Goal: Transaction & Acquisition: Purchase product/service

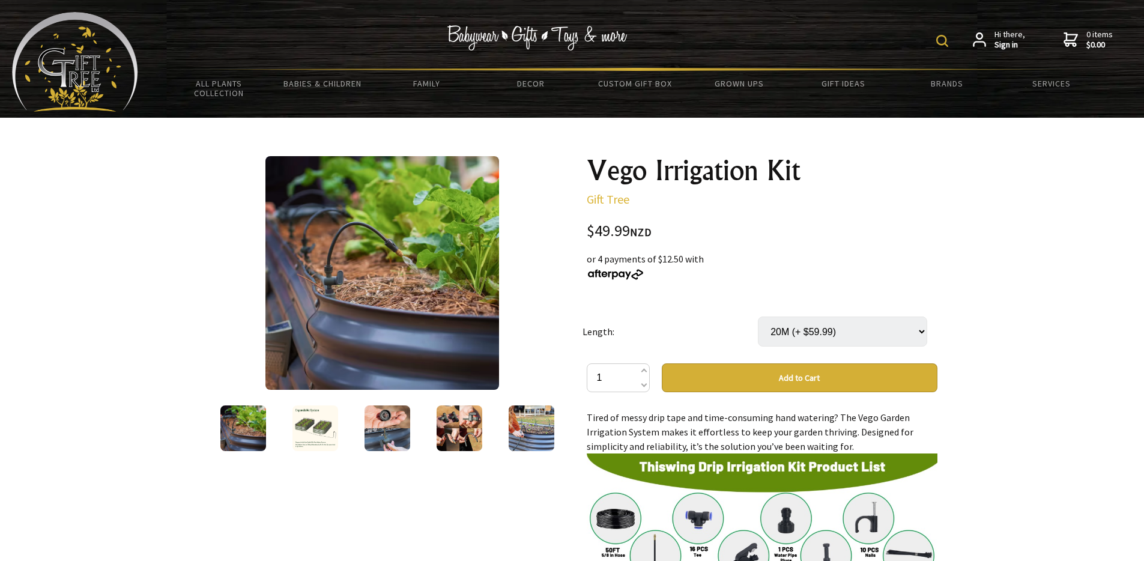
select select "20M"
click at [892, 324] on select "Select… 5M 10M (+ $19.99) 15M (+ $39.99) 20M (+ $59.99)" at bounding box center [842, 332] width 169 height 30
click at [758, 317] on select "Select… 5M 10M (+ $19.99) 15M (+ $39.99) 20M (+ $59.99)" at bounding box center [842, 332] width 169 height 30
click at [1075, 336] on div at bounding box center [572, 530] width 1144 height 824
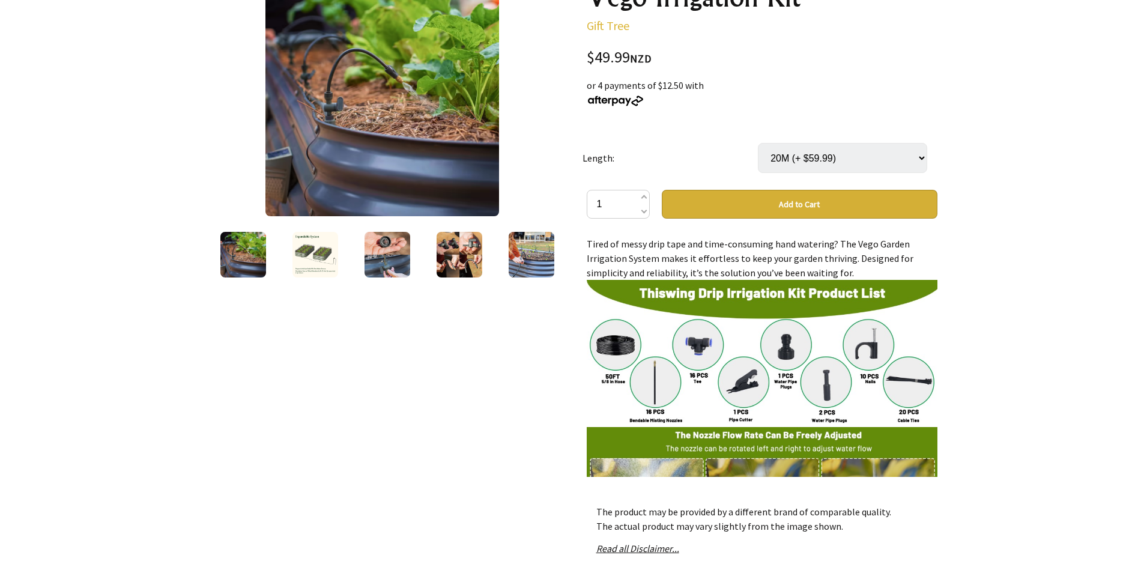
scroll to position [227, 0]
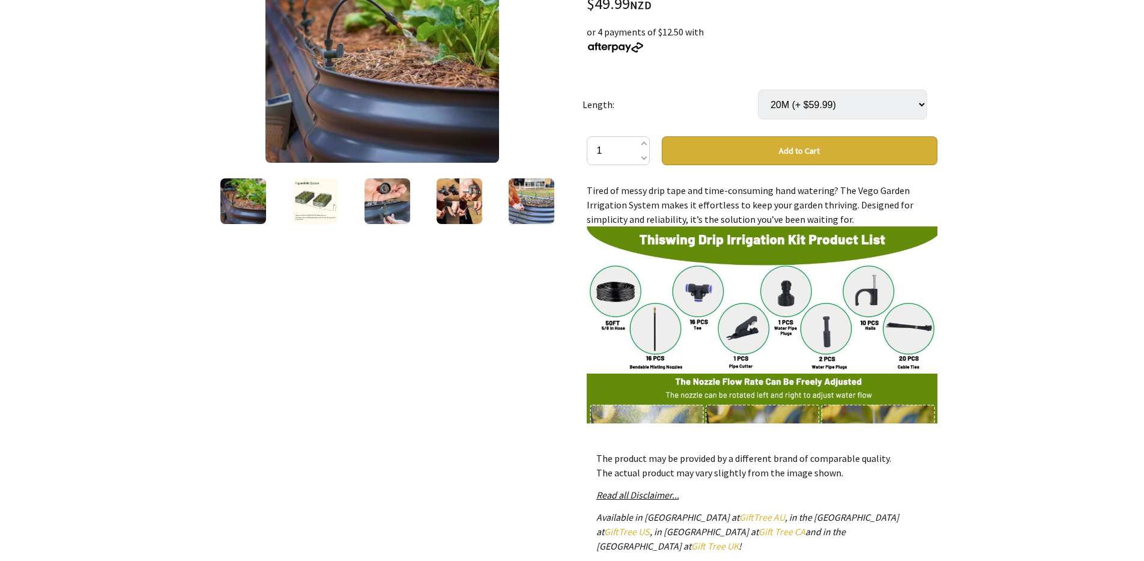
click at [291, 211] on div at bounding box center [315, 201] width 72 height 50
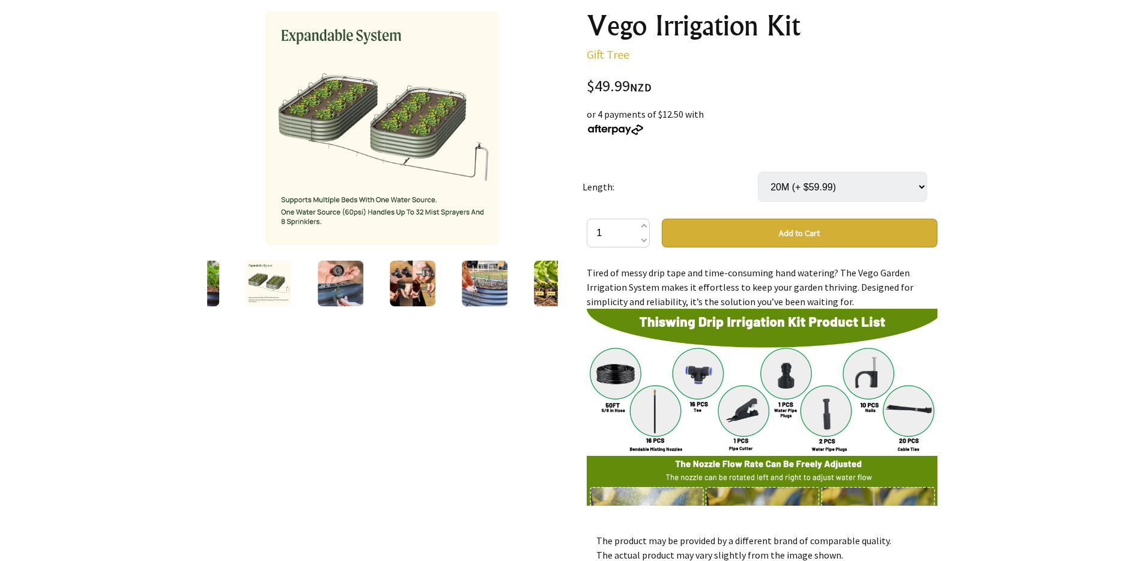
scroll to position [70, 0]
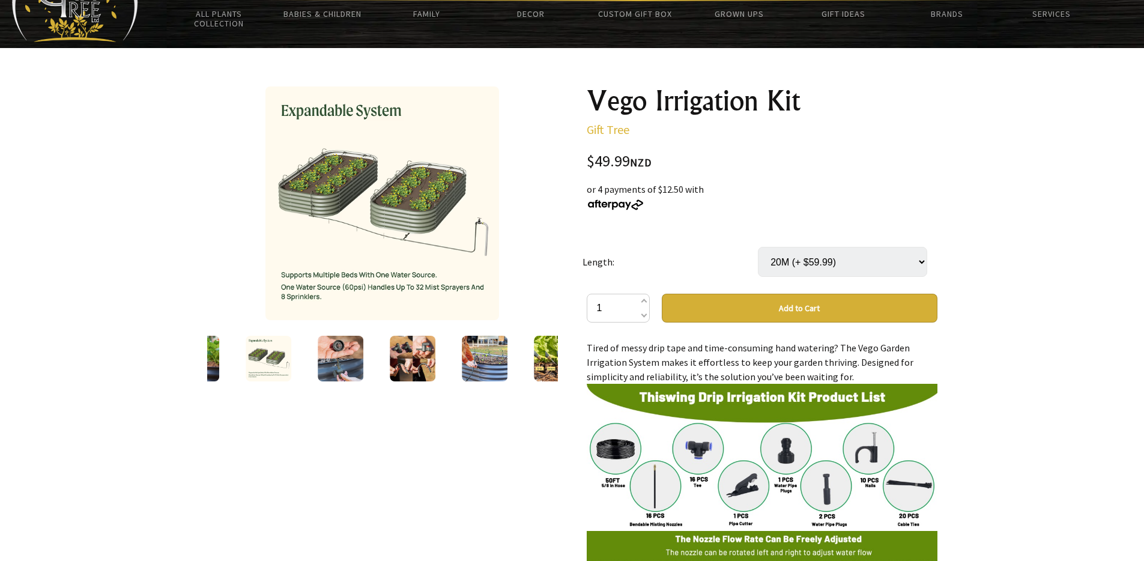
click at [415, 348] on img at bounding box center [413, 359] width 46 height 46
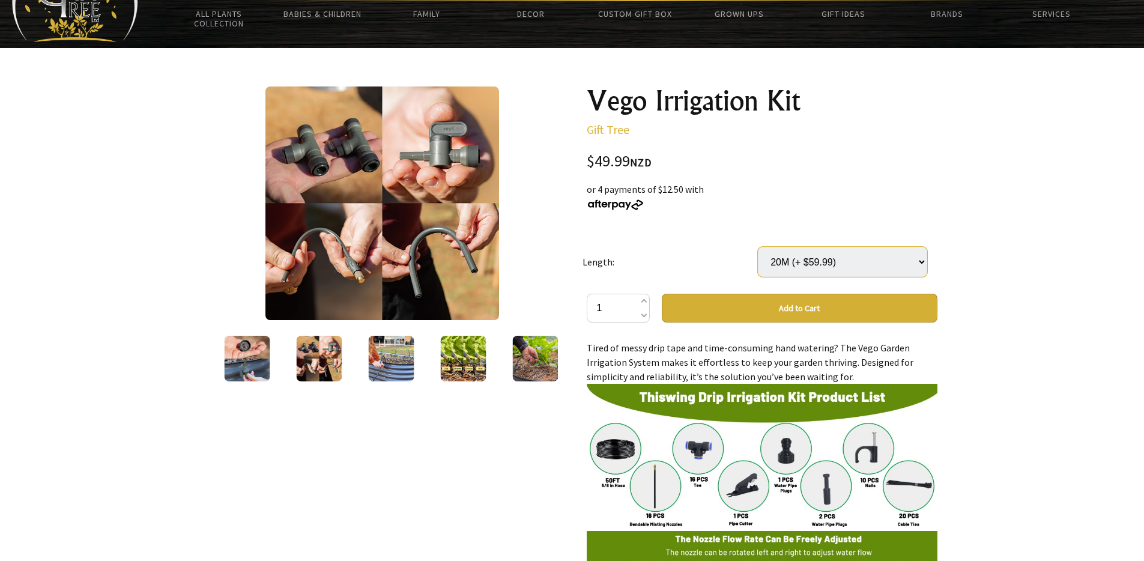
click at [844, 258] on select "Select… 5M 10M (+ $19.99) 15M (+ $39.99) 20M (+ $59.99)" at bounding box center [842, 262] width 169 height 30
drag, startPoint x: 868, startPoint y: 308, endPoint x: 901, endPoint y: 311, distance: 33.2
click at [868, 308] on button "Add to Cart" at bounding box center [800, 308] width 276 height 29
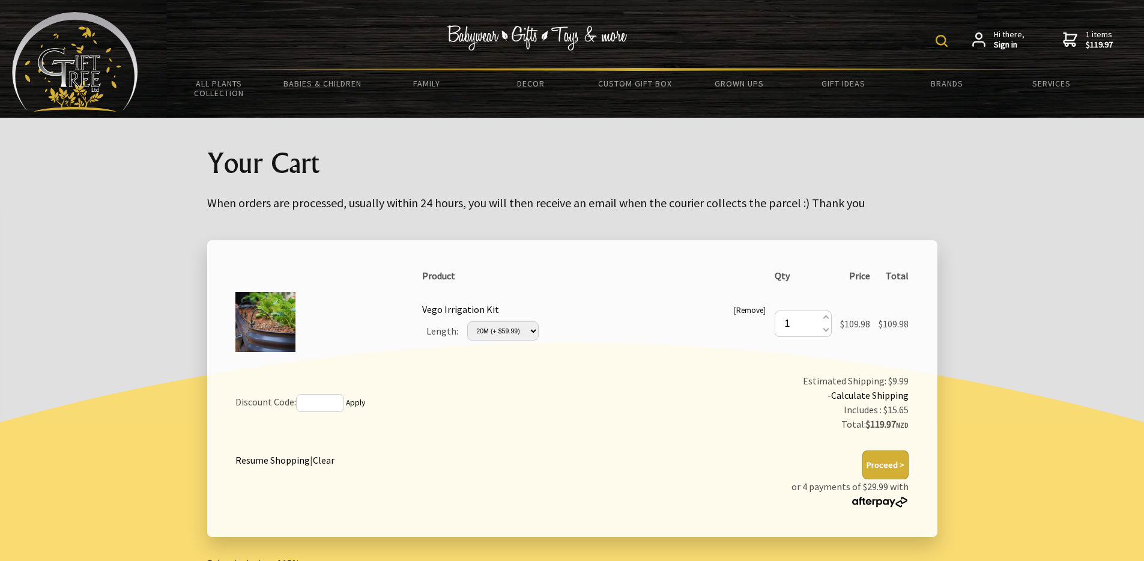
click at [497, 400] on td "Discount Code: Apply" at bounding box center [418, 402] width 374 height 67
click at [499, 39] on img at bounding box center [537, 37] width 180 height 25
click at [100, 69] on img at bounding box center [75, 62] width 126 height 100
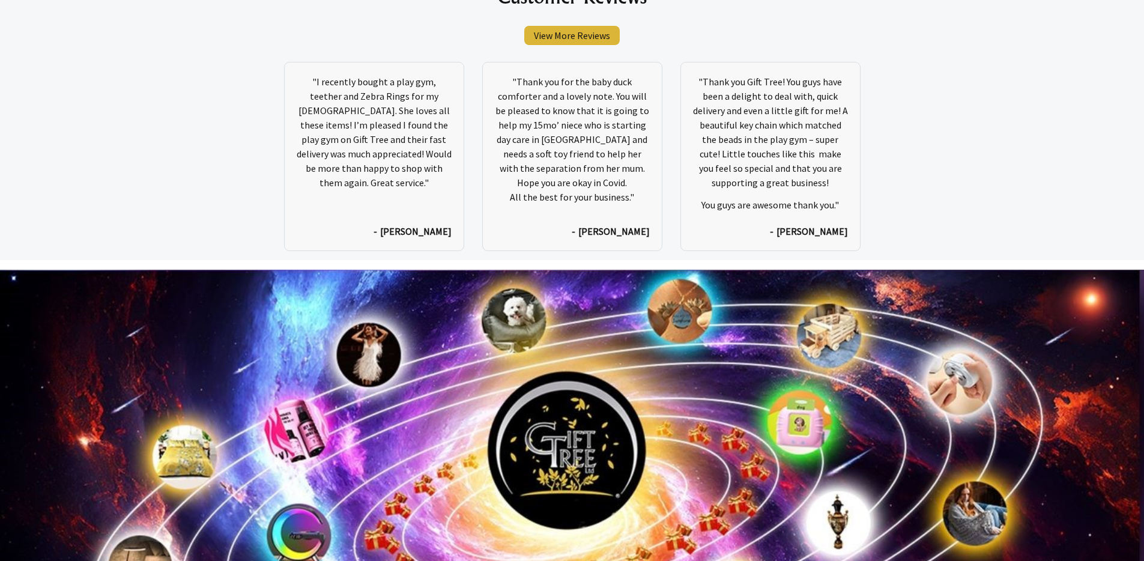
scroll to position [6464, 0]
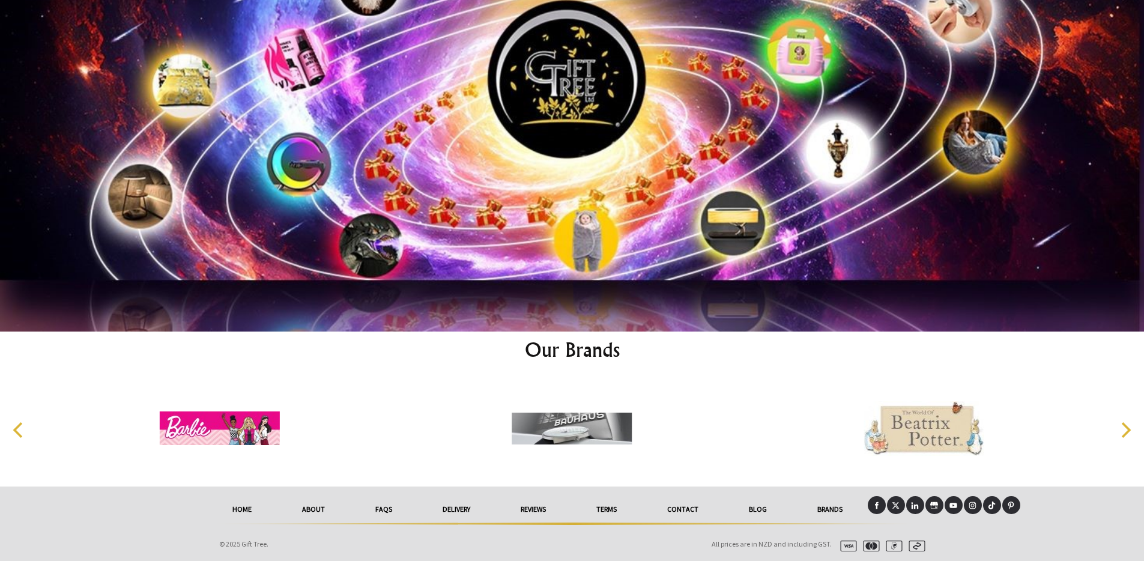
click at [1125, 429] on icon "Next" at bounding box center [1125, 430] width 16 height 16
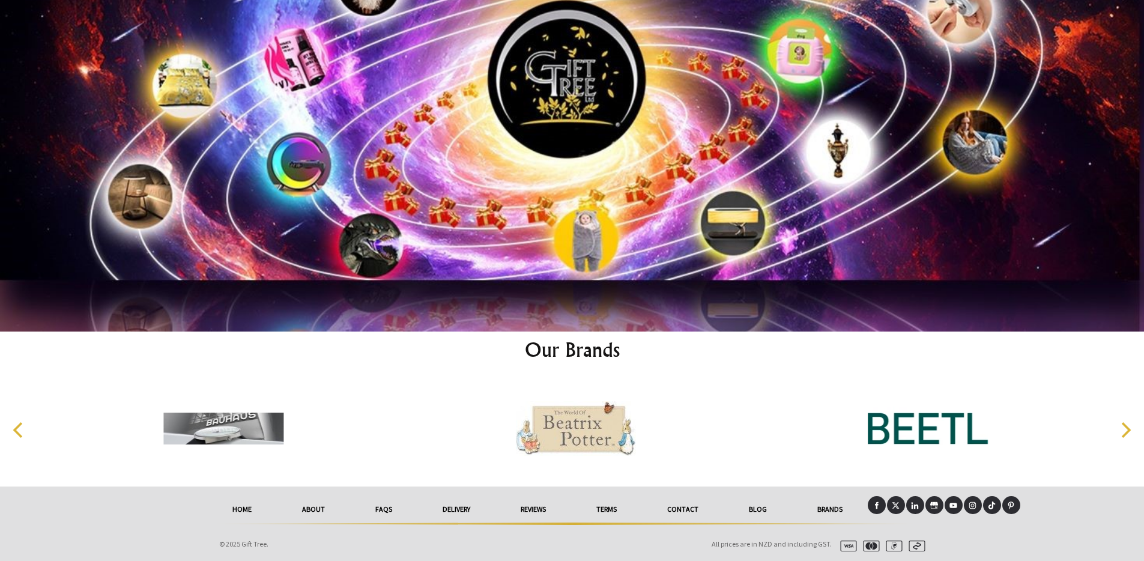
click at [1125, 429] on icon "Next" at bounding box center [1125, 430] width 16 height 16
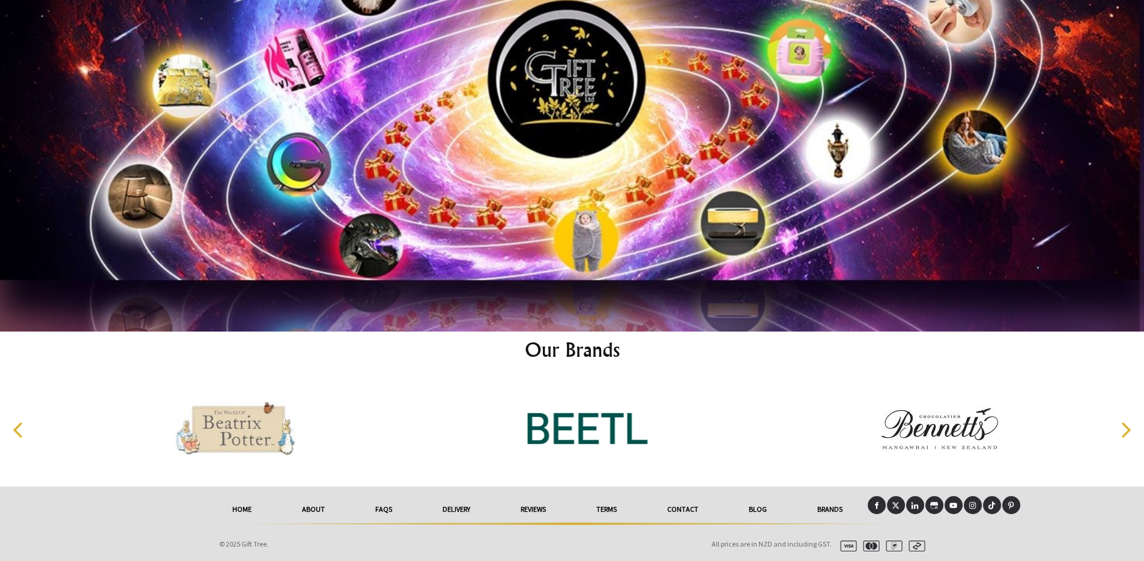
click at [1123, 428] on icon "Next" at bounding box center [1125, 430] width 16 height 16
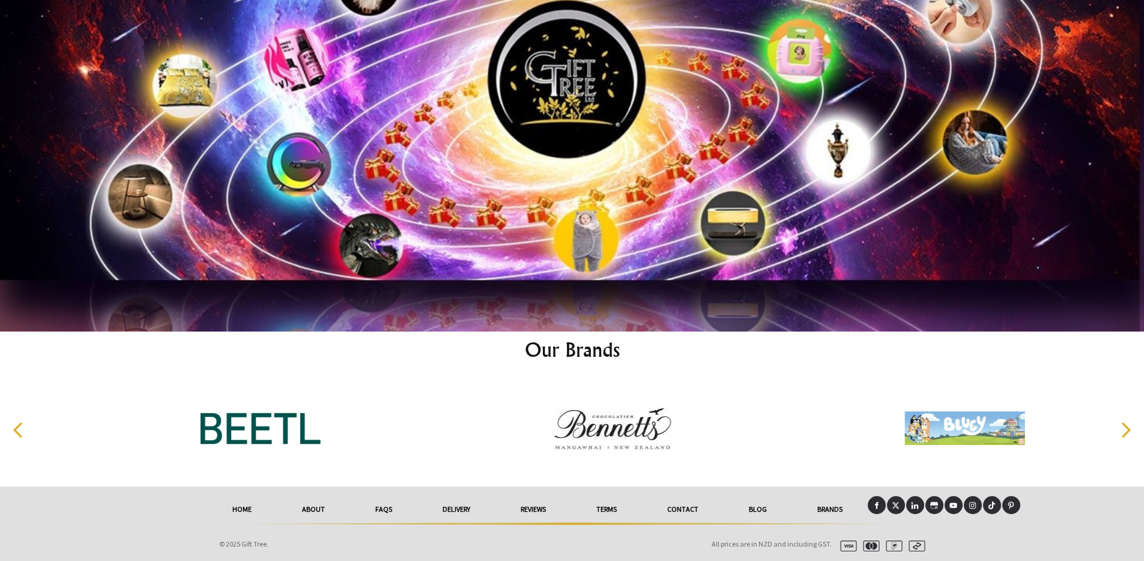
click at [1118, 429] on icon "Next" at bounding box center [1125, 430] width 16 height 16
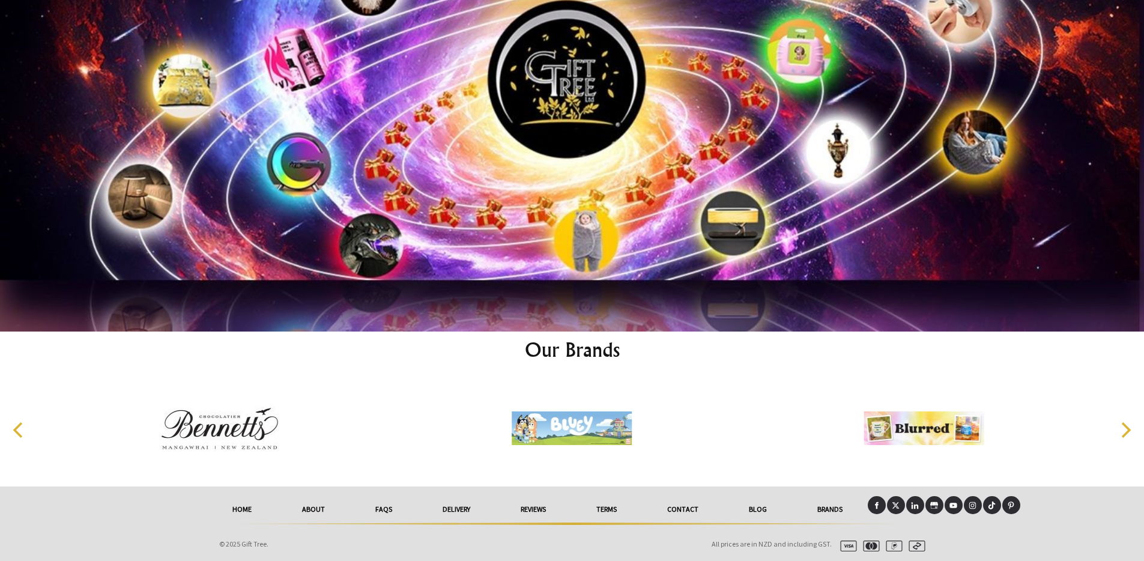
click at [510, 533] on div at bounding box center [573, 548] width 236 height 30
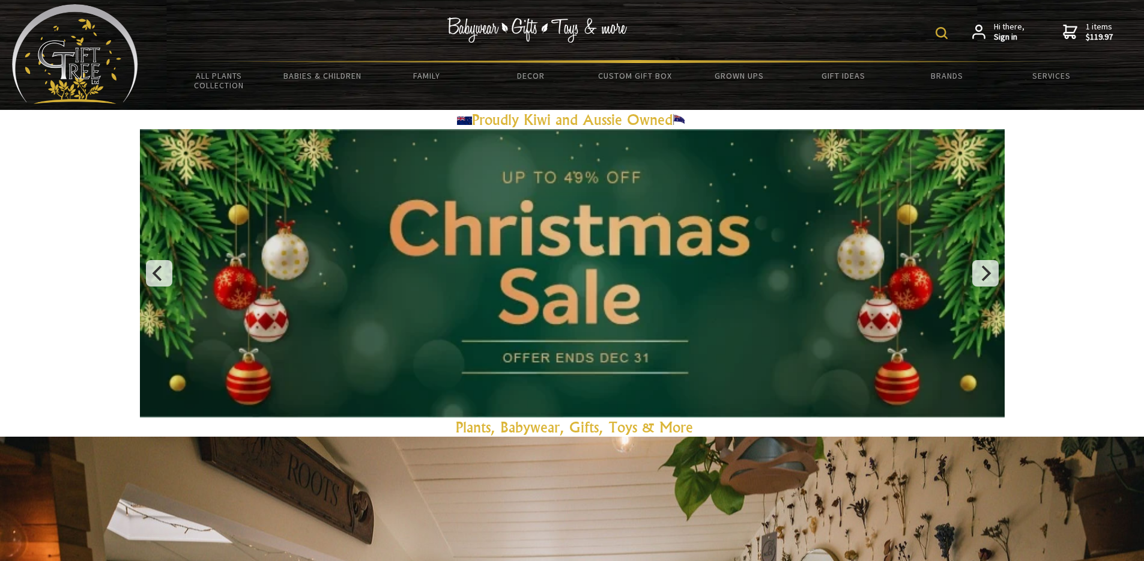
scroll to position [0, 0]
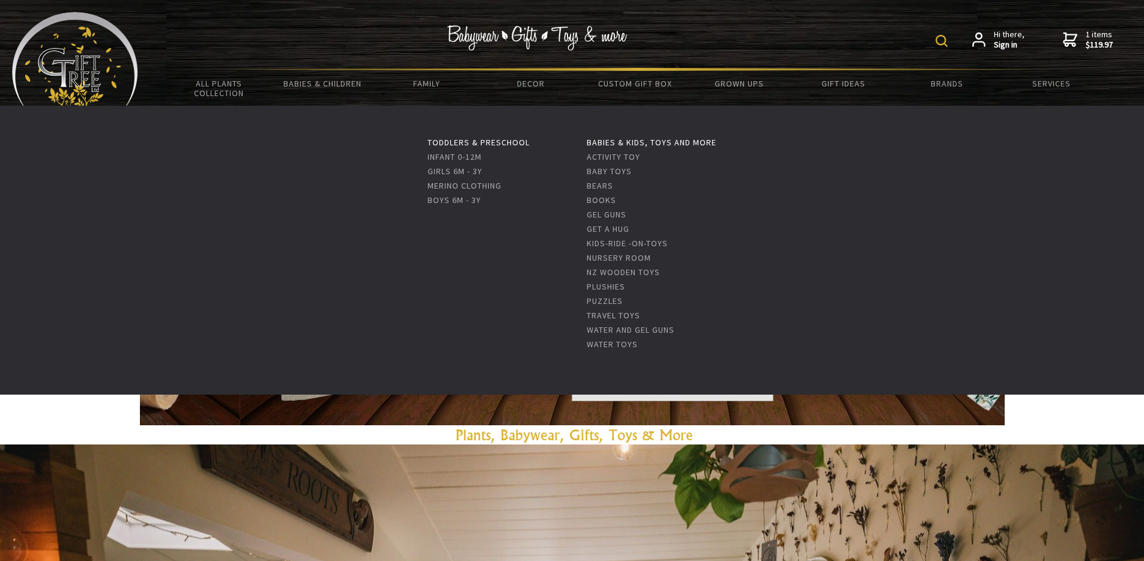
drag, startPoint x: 312, startPoint y: 88, endPoint x: 327, endPoint y: 111, distance: 27.3
click at [312, 88] on link "Babies & Children" at bounding box center [323, 83] width 104 height 25
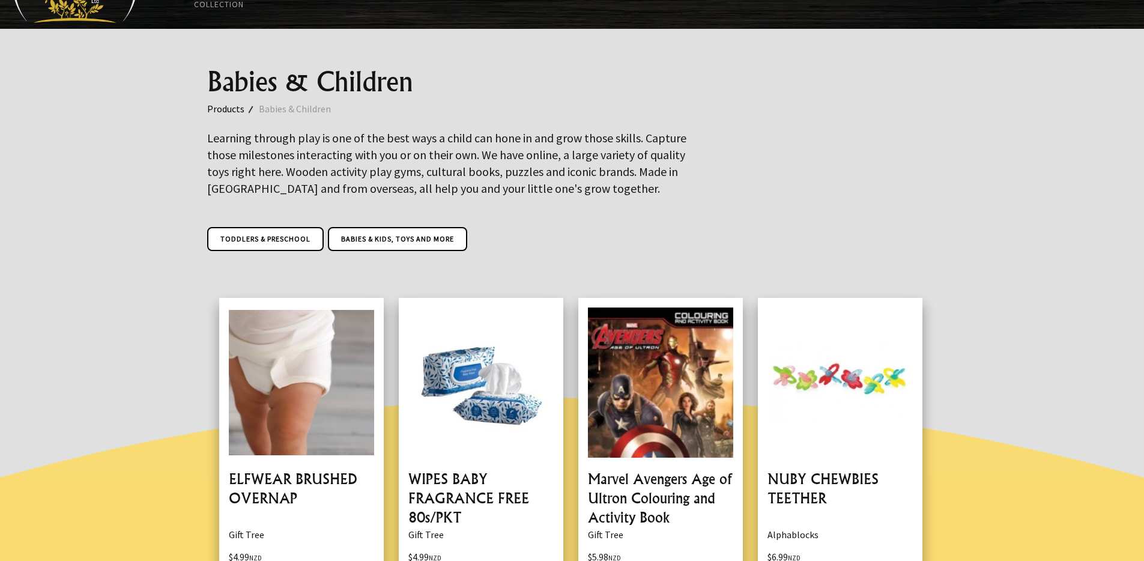
scroll to position [81, 0]
